Goal: Task Accomplishment & Management: Manage account settings

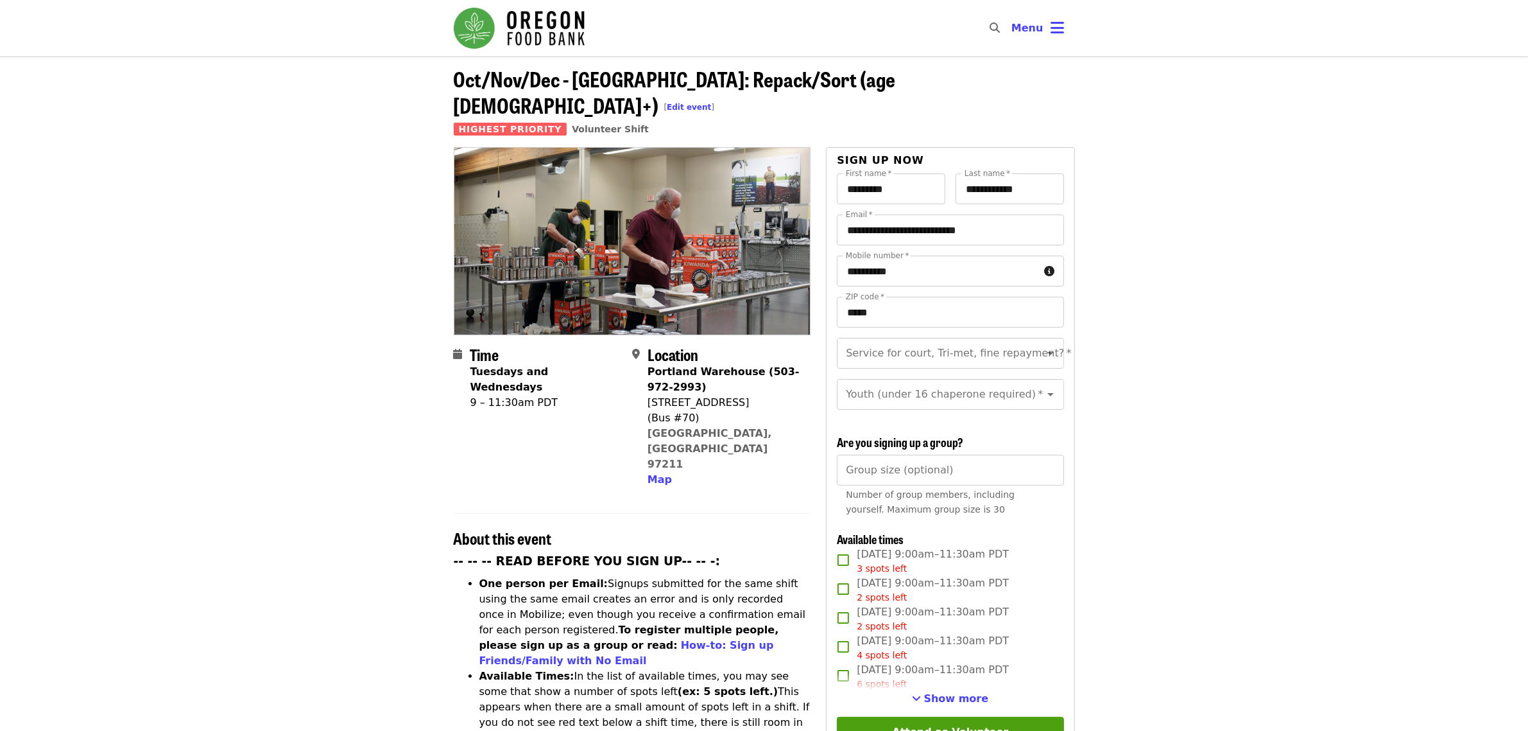
drag, startPoint x: 842, startPoint y: 83, endPoint x: 849, endPoint y: 78, distance: 9.6
click at [711, 103] on link "Edit event" at bounding box center [689, 107] width 44 height 9
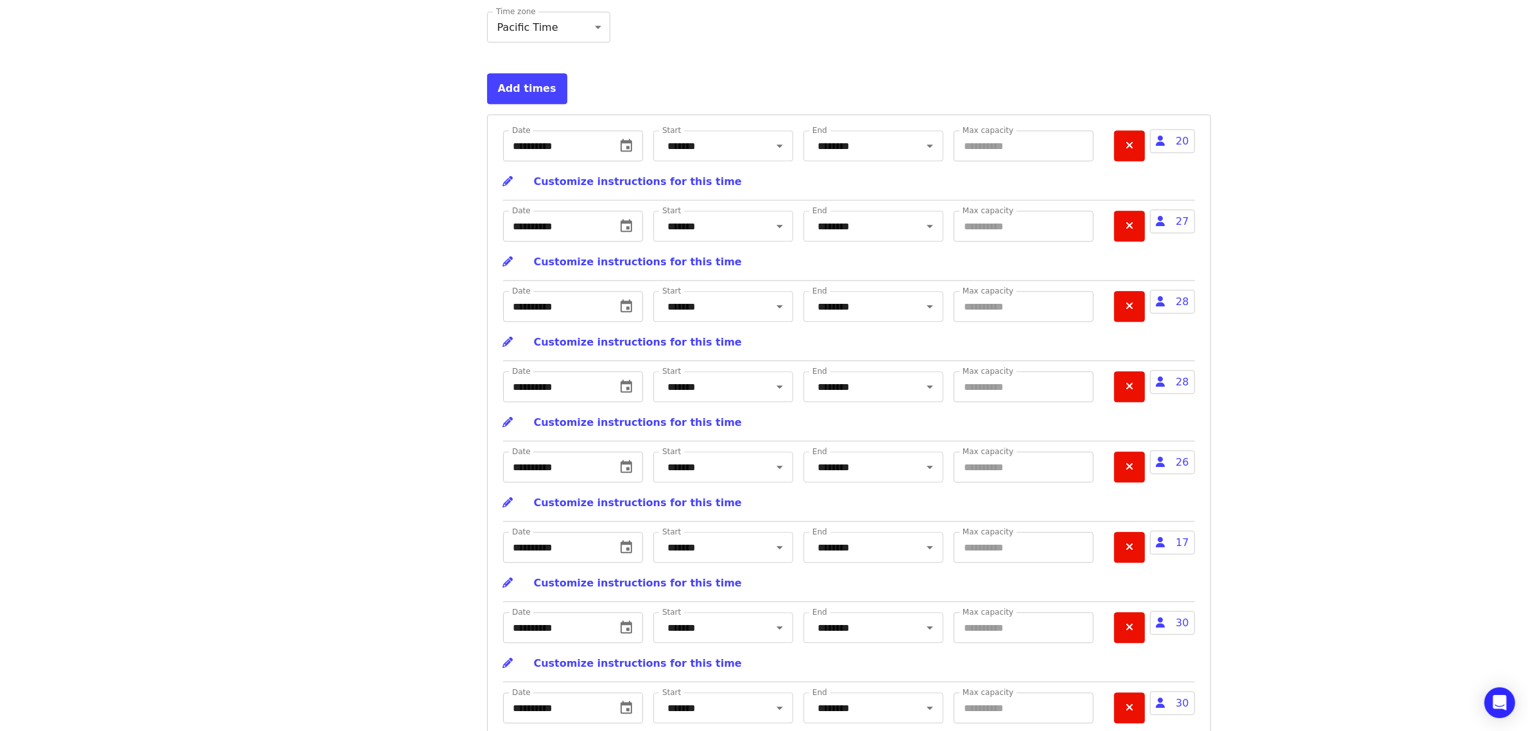
scroll to position [4261, 0]
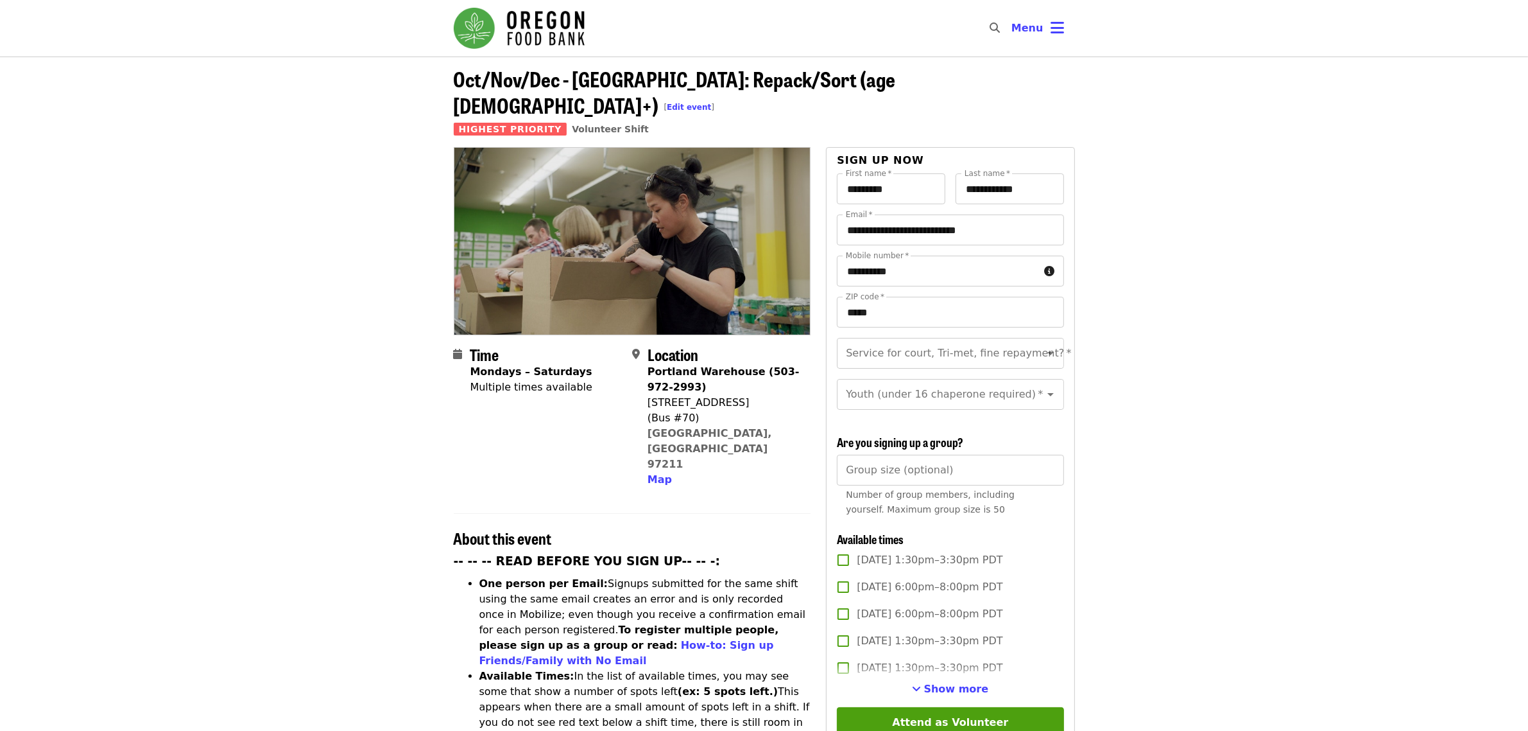
drag, startPoint x: 851, startPoint y: 84, endPoint x: 856, endPoint y: 72, distance: 13.0
click at [711, 103] on link "Edit event" at bounding box center [689, 107] width 44 height 9
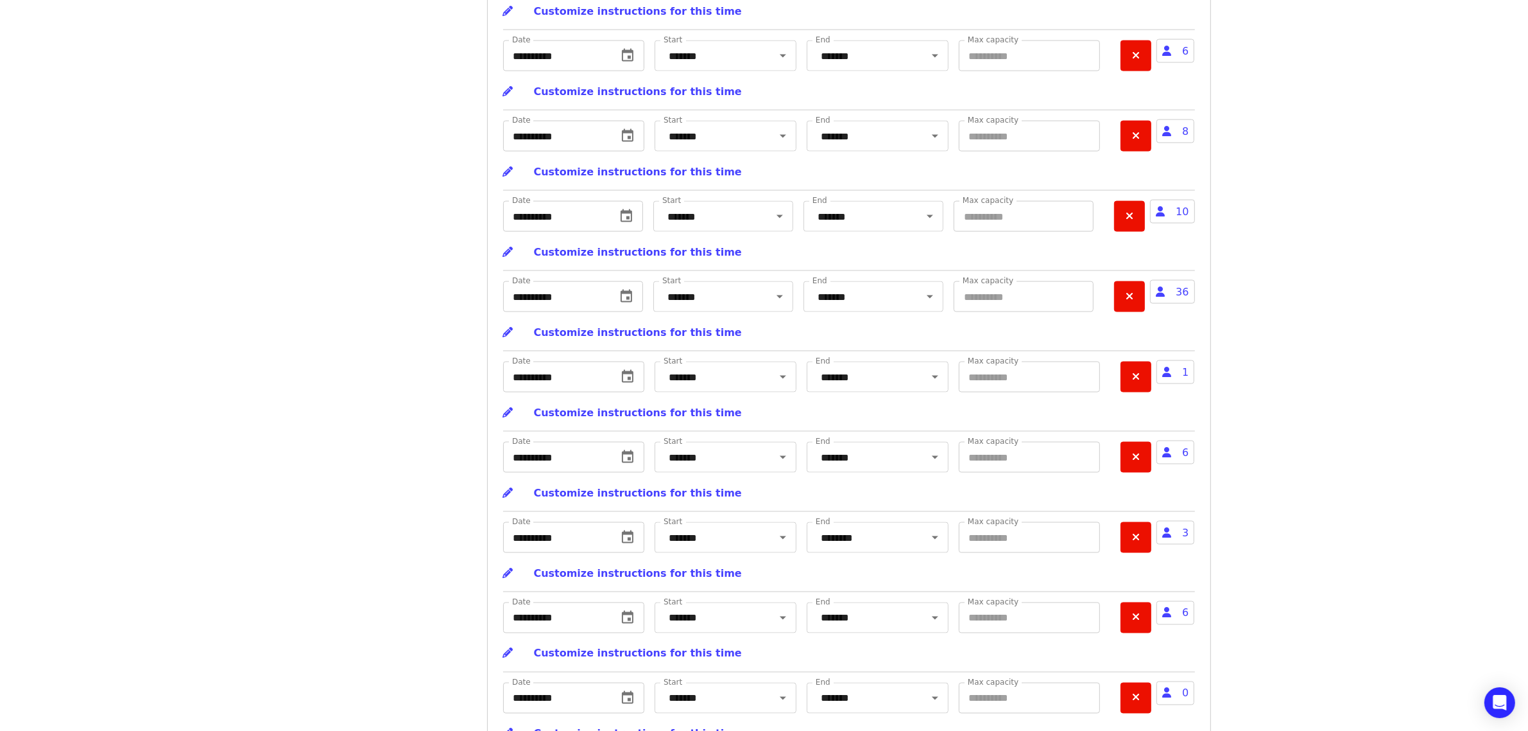
scroll to position [14675, 0]
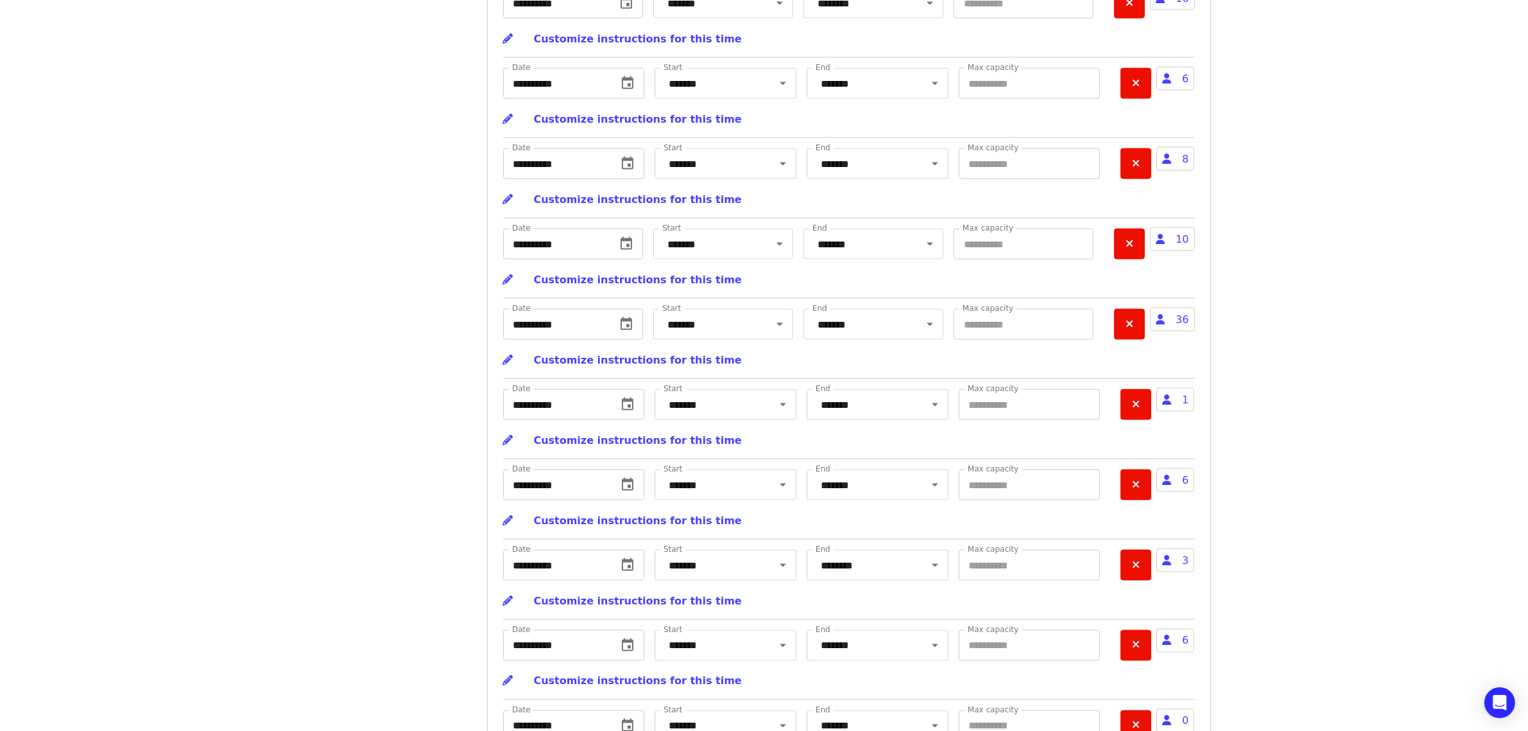
drag, startPoint x: 1016, startPoint y: 97, endPoint x: 772, endPoint y: 73, distance: 244.5
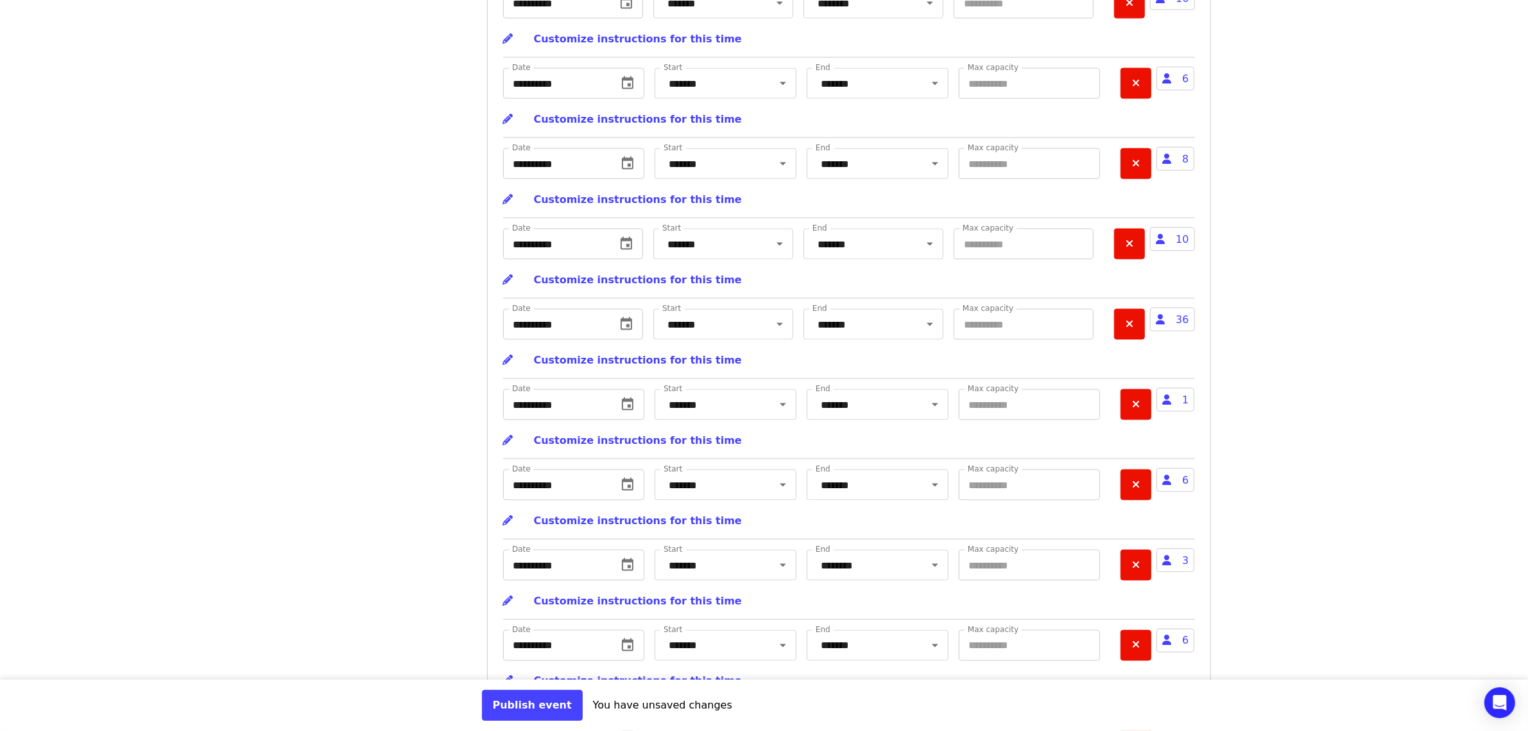
type input "**"
